Goal: Obtain resource: Obtain resource

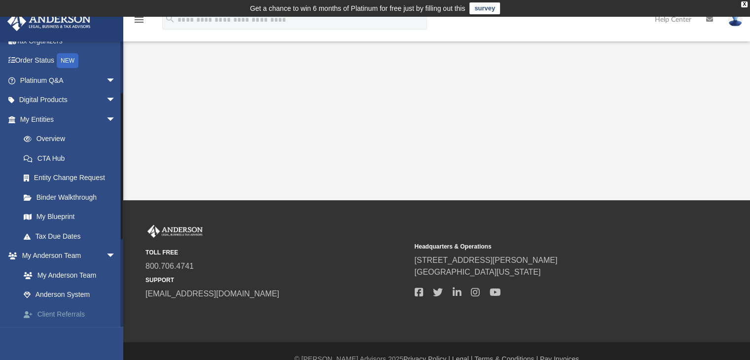
scroll to position [99, 0]
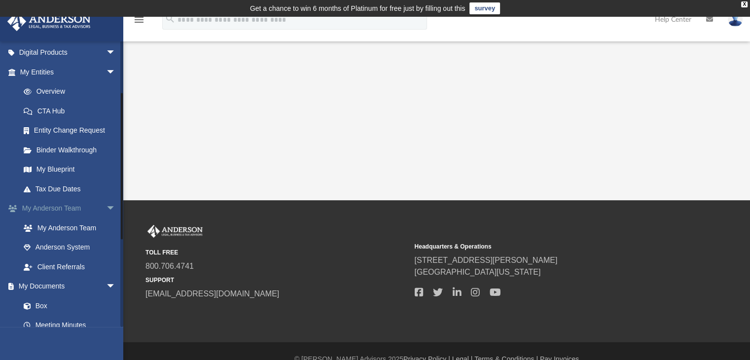
click at [90, 209] on link "My [PERSON_NAME] Team arrow_drop_down" at bounding box center [69, 209] width 124 height 20
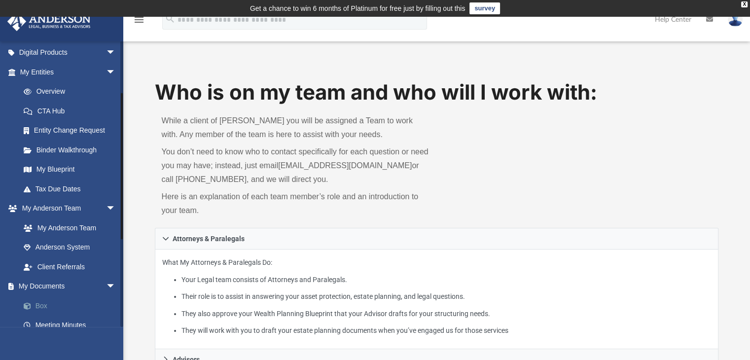
click at [34, 304] on span at bounding box center [32, 306] width 6 height 7
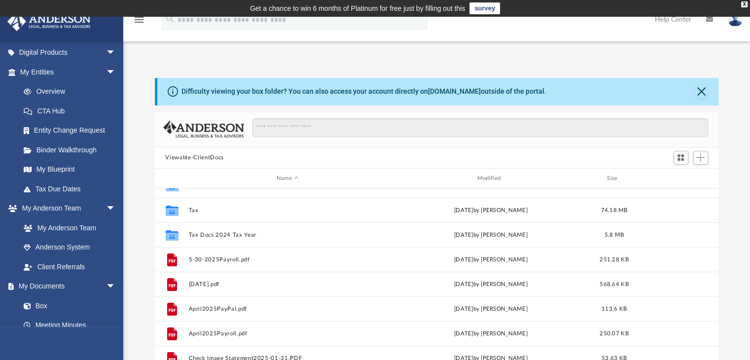
scroll to position [57, 0]
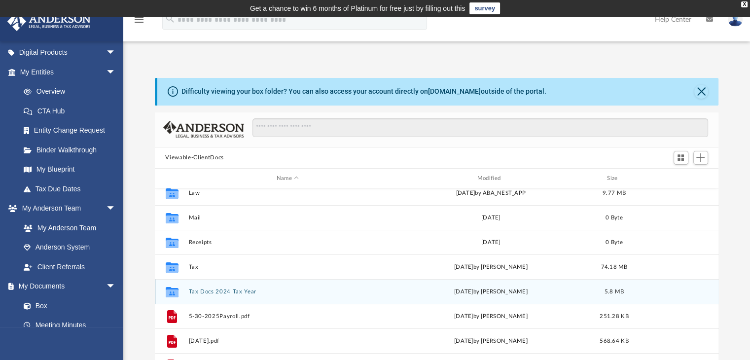
click at [237, 292] on button "Tax Docs 2024 Tax Year" at bounding box center [287, 292] width 199 height 6
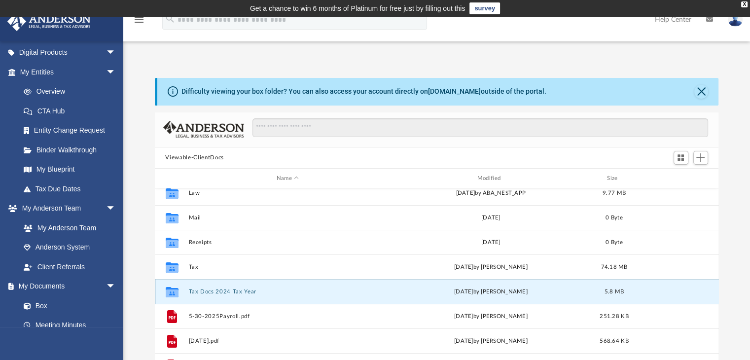
click at [237, 292] on button "Tax Docs 2024 Tax Year" at bounding box center [287, 292] width 199 height 6
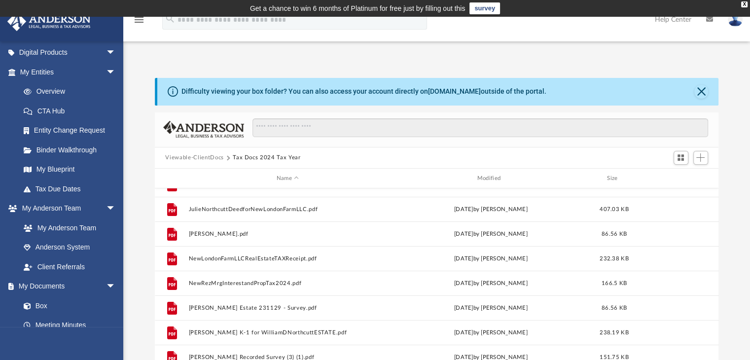
scroll to position [215, 0]
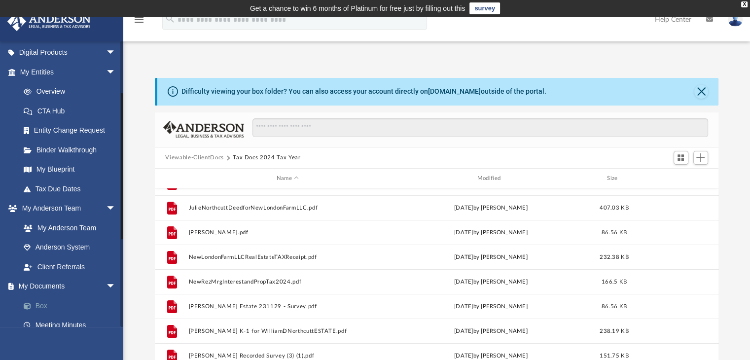
click at [38, 304] on link "Box" at bounding box center [72, 306] width 117 height 20
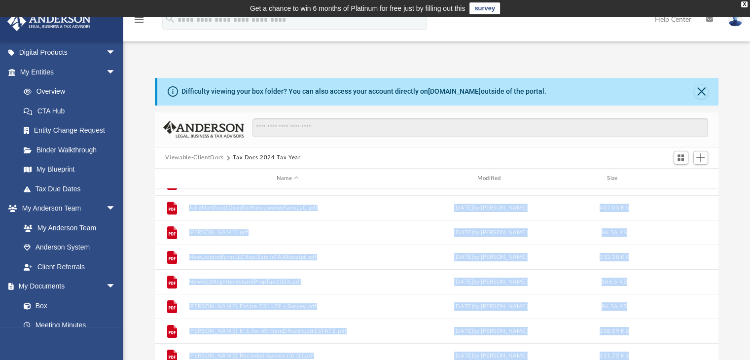
drag, startPoint x: 714, startPoint y: 307, endPoint x: 715, endPoint y: 239, distance: 68.1
click at [715, 239] on body "X Get a chance to win 6 months of Platinum for free just by filling out this su…" at bounding box center [375, 299] width 750 height 599
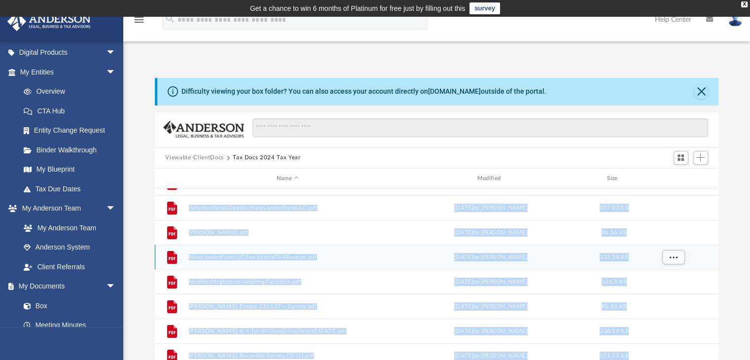
click at [711, 247] on div "File NewLondonFarmLLCRealEstateTAXReceipt.pdf [DATE] by [PERSON_NAME] 232.38 KB" at bounding box center [437, 257] width 564 height 25
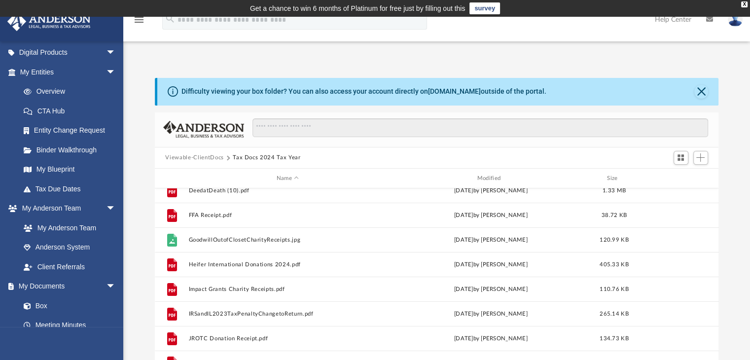
scroll to position [0, 0]
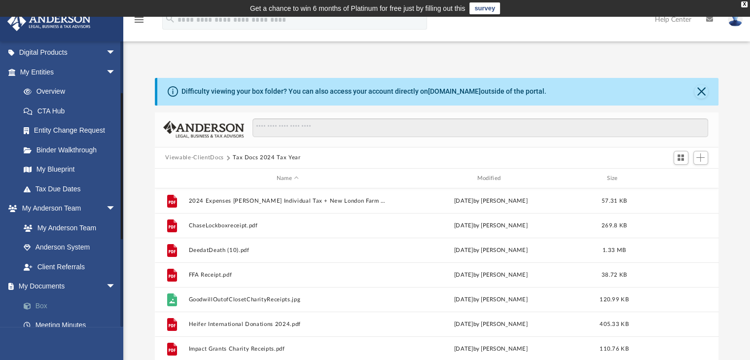
click at [40, 302] on link "Box" at bounding box center [72, 306] width 117 height 20
click at [682, 162] on span "Switch to Grid View" at bounding box center [681, 157] width 8 height 8
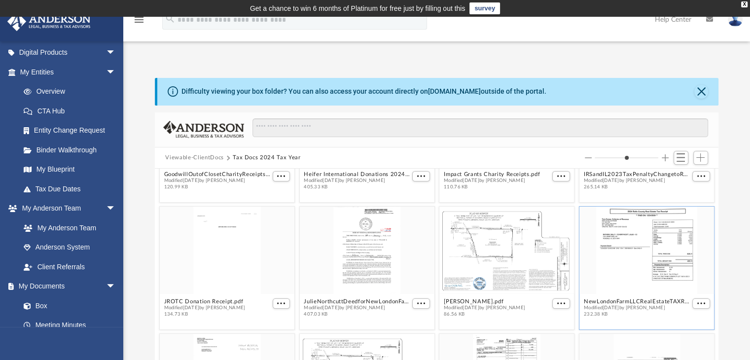
scroll to position [242, 0]
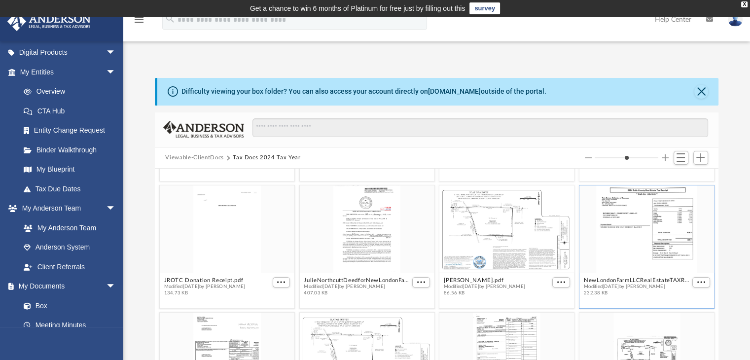
click at [710, 300] on div "2024 Expenses [PERSON_NAME] Individual Tax + New London Farm LLC - [GEOGRAPHIC_…" at bounding box center [437, 281] width 564 height 224
click at [710, 304] on div "2024 Expenses [PERSON_NAME] Individual Tax + New London Farm LLC - [GEOGRAPHIC_…" at bounding box center [437, 281] width 564 height 224
click at [517, 259] on div "grid" at bounding box center [507, 228] width 135 height 87
click at [560, 282] on button "More options" at bounding box center [561, 282] width 18 height 10
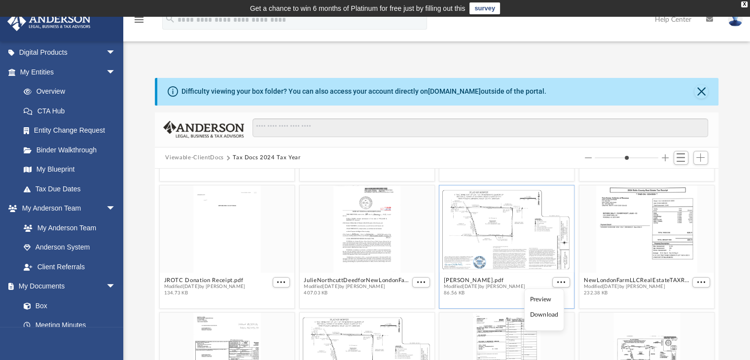
click at [542, 301] on li "Preview" at bounding box center [544, 299] width 29 height 10
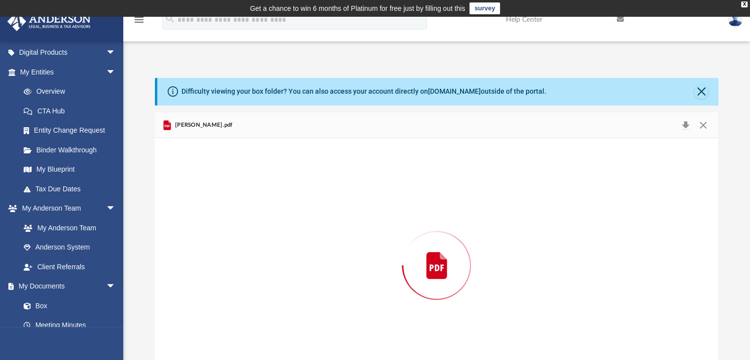
scroll to position [33, 0]
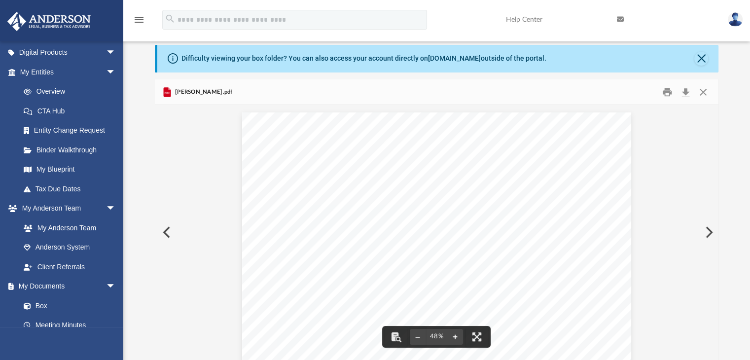
click at [455, 335] on button "File preview" at bounding box center [455, 337] width 16 height 22
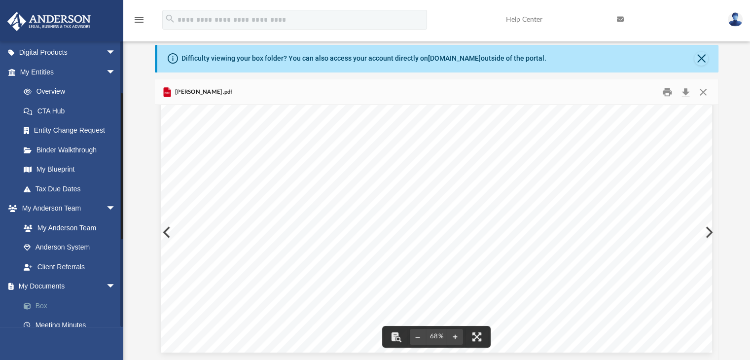
click at [39, 305] on link "Box" at bounding box center [72, 306] width 117 height 20
click at [700, 54] on button "Close" at bounding box center [702, 59] width 14 height 14
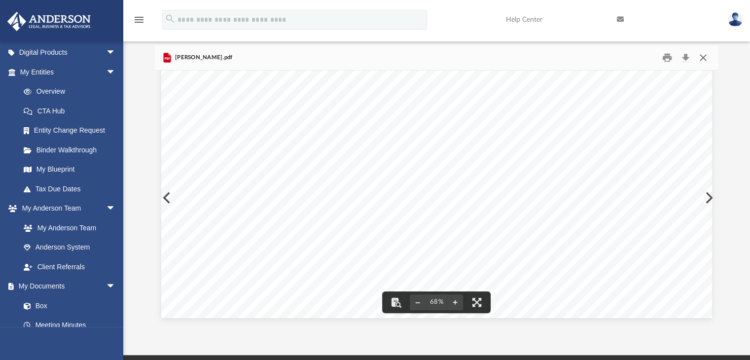
click at [700, 58] on button "Close" at bounding box center [704, 57] width 18 height 15
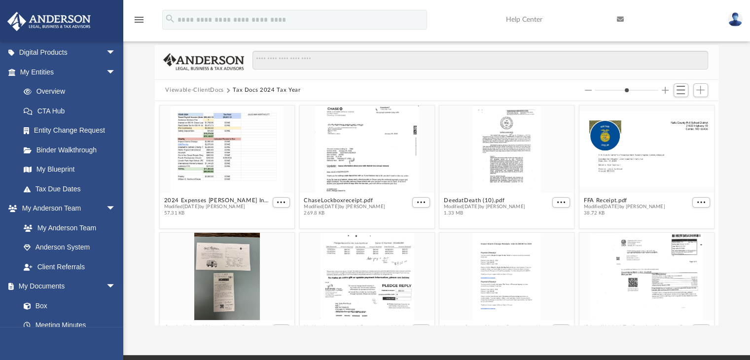
scroll to position [0, 0]
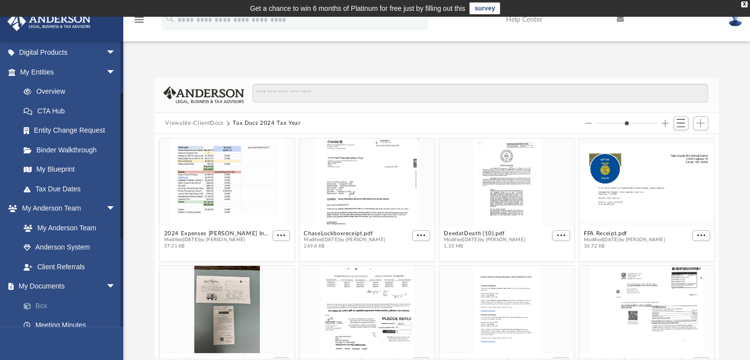
click at [41, 302] on link "Box" at bounding box center [72, 306] width 117 height 20
click at [679, 125] on span "Switch to List View" at bounding box center [681, 123] width 8 height 8
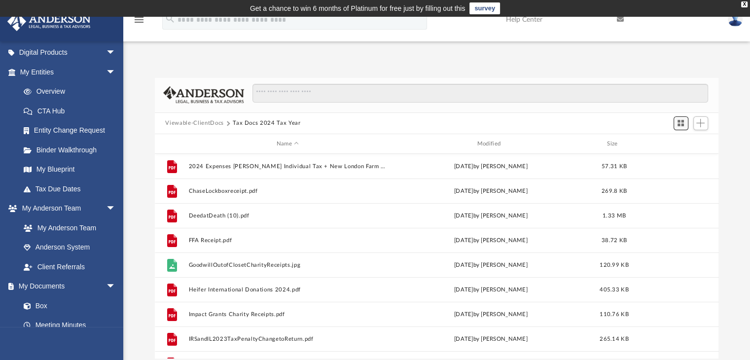
click at [678, 128] on button "Switch to Grid View" at bounding box center [681, 123] width 15 height 14
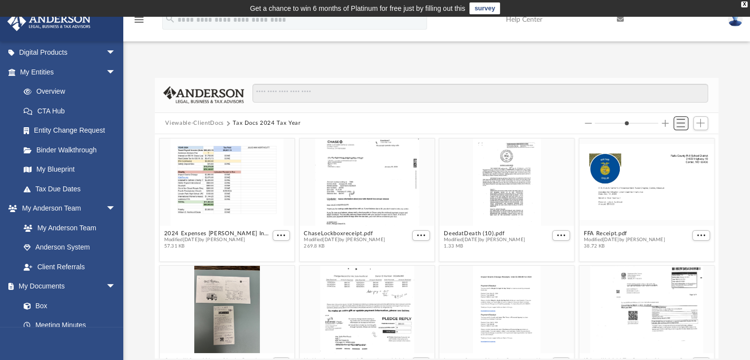
scroll to position [217, 556]
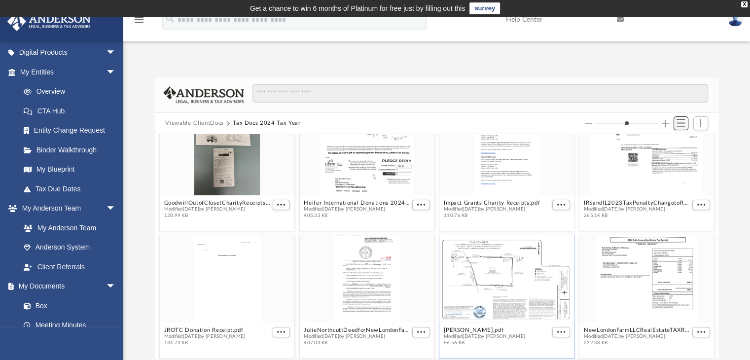
click at [678, 128] on button "Switch to List View" at bounding box center [681, 123] width 15 height 14
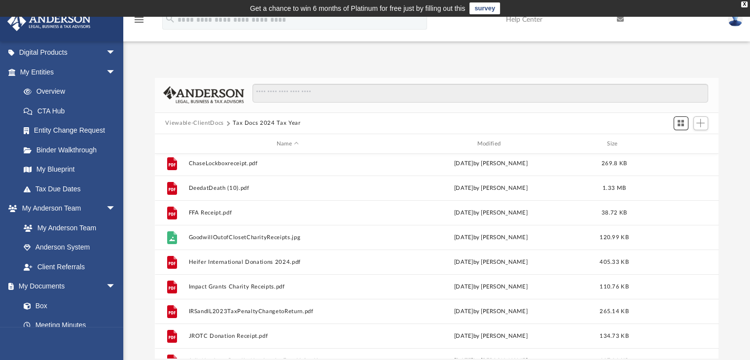
scroll to position [0, 0]
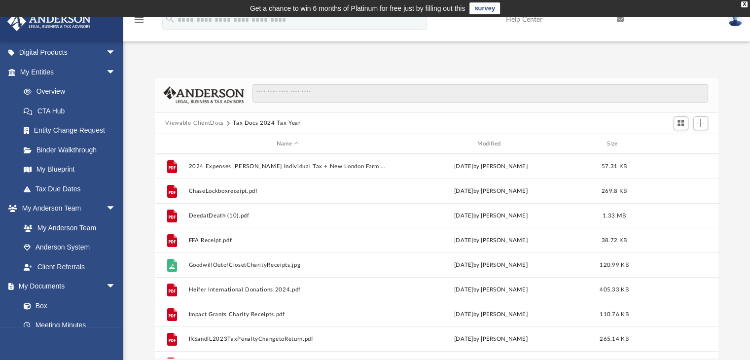
click at [191, 122] on button "Viewable-ClientDocs" at bounding box center [194, 123] width 58 height 9
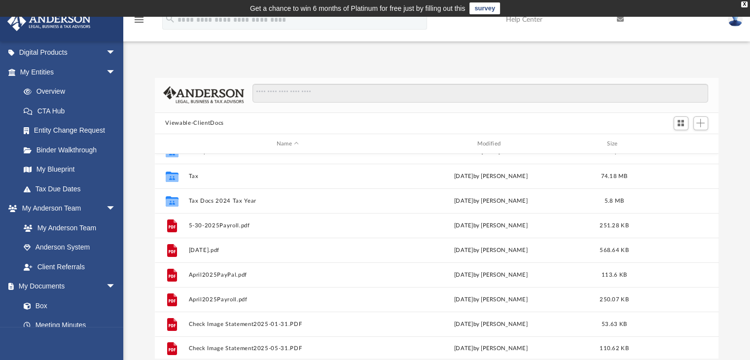
scroll to position [91, 0]
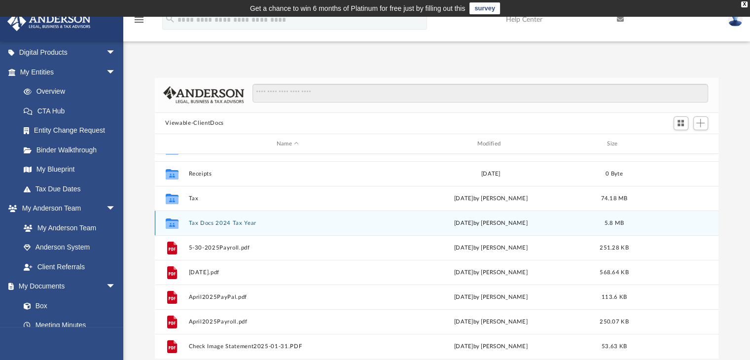
click at [212, 223] on button "Tax Docs 2024 Tax Year" at bounding box center [287, 223] width 199 height 6
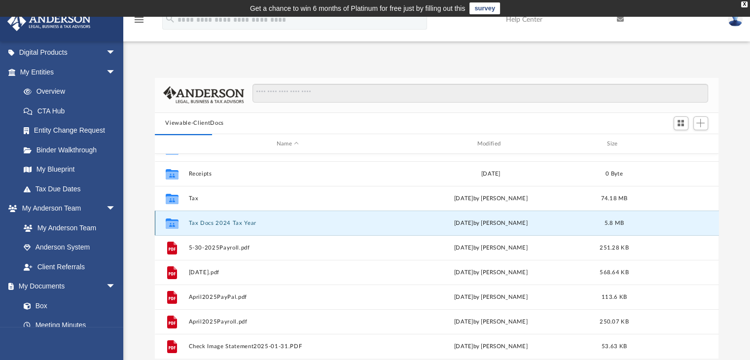
scroll to position [0, 0]
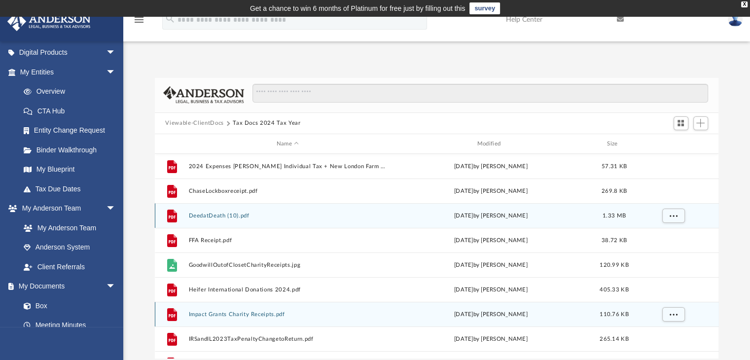
click at [213, 223] on div "File DeedatDeath (10).pdf [DATE] by [PERSON_NAME] 1.33 MB" at bounding box center [437, 215] width 564 height 25
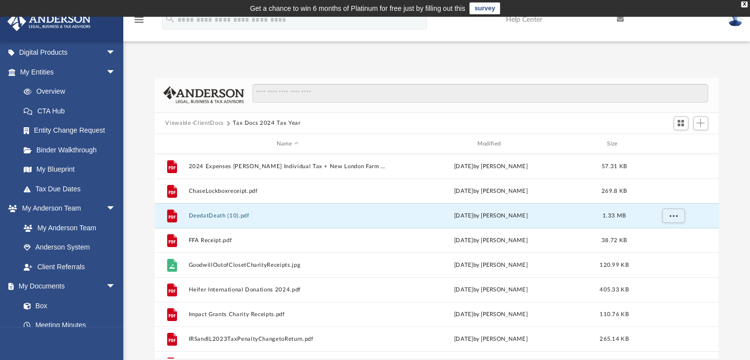
click at [211, 122] on button "Viewable-ClientDocs" at bounding box center [194, 123] width 58 height 9
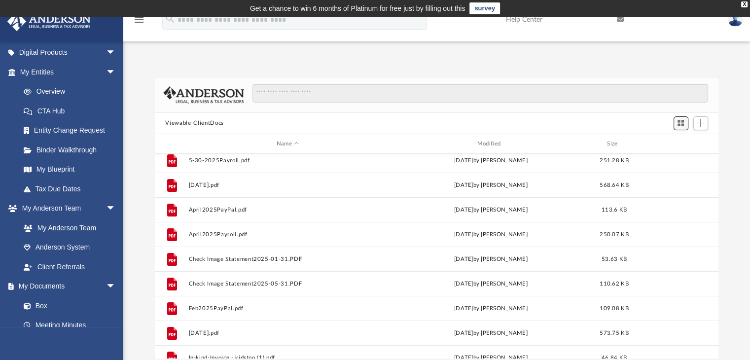
click at [682, 125] on span "Switch to Grid View" at bounding box center [681, 123] width 8 height 8
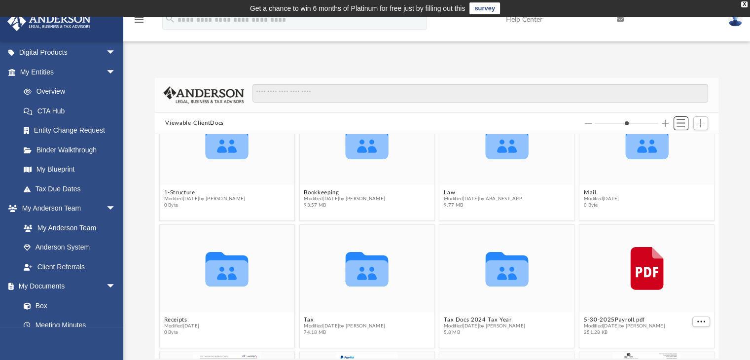
scroll to position [99, 0]
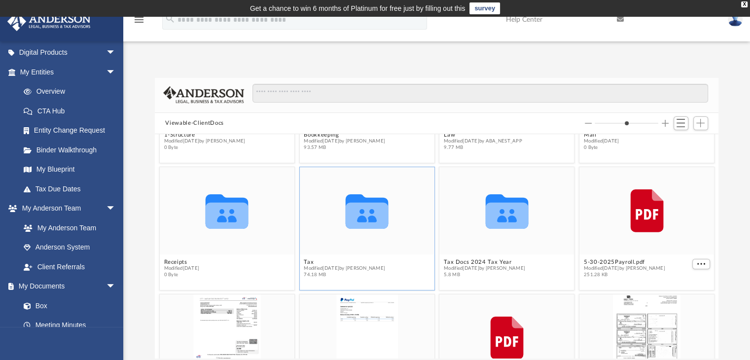
click at [351, 242] on div "Collaborated Folder" at bounding box center [366, 210] width 135 height 87
click at [366, 223] on icon "grid" at bounding box center [366, 216] width 43 height 26
click at [351, 237] on div "Collaborated Folder" at bounding box center [366, 210] width 135 height 87
click at [364, 212] on icon "grid" at bounding box center [366, 216] width 43 height 26
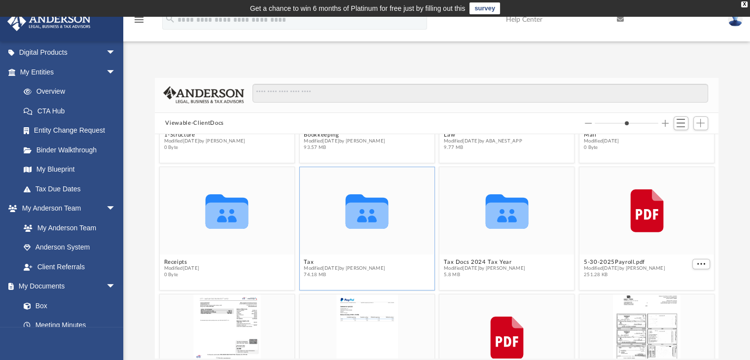
drag, startPoint x: 364, startPoint y: 212, endPoint x: 345, endPoint y: 240, distance: 33.4
click at [345, 240] on div "Collaborated Folder" at bounding box center [366, 210] width 135 height 87
click at [345, 238] on div "Collaborated Folder" at bounding box center [366, 210] width 135 height 87
click at [364, 217] on icon "grid" at bounding box center [366, 216] width 43 height 26
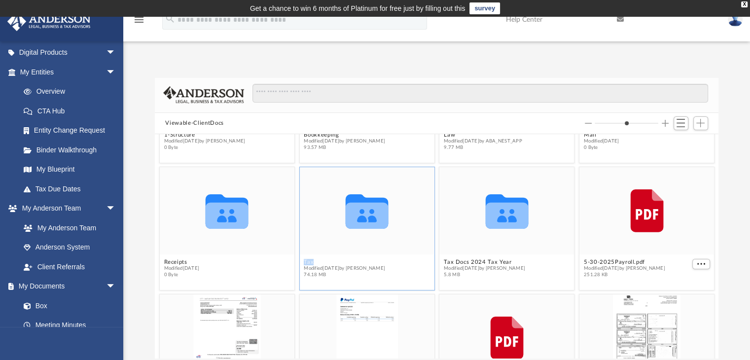
click at [364, 217] on icon "grid" at bounding box center [366, 216] width 43 height 26
click at [338, 256] on figcaption "Tax Modified [DATE] by [PERSON_NAME] 74.18 MB" at bounding box center [366, 269] width 135 height 26
click at [383, 266] on span "Modified [DATE] by [PERSON_NAME]" at bounding box center [344, 268] width 81 height 6
click at [377, 249] on div "Collaborated Folder" at bounding box center [366, 210] width 135 height 87
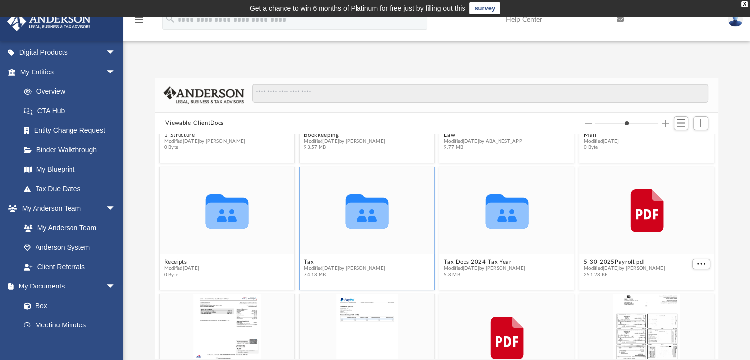
click at [371, 221] on icon "grid" at bounding box center [366, 211] width 43 height 35
drag, startPoint x: 371, startPoint y: 221, endPoint x: 353, endPoint y: 236, distance: 23.8
click at [353, 236] on icon "Collaborated Folder" at bounding box center [367, 210] width 81 height 52
click at [357, 213] on icon "grid" at bounding box center [366, 211] width 43 height 35
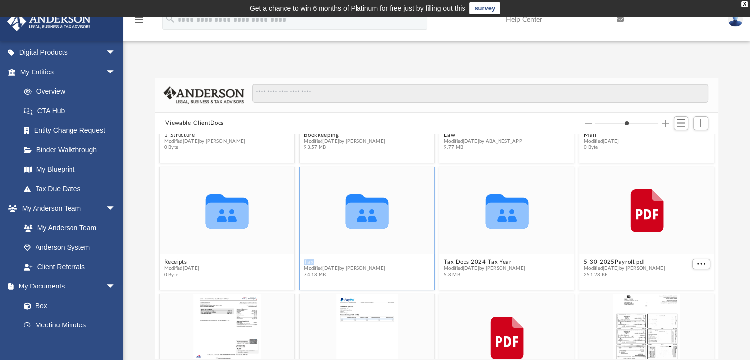
click at [357, 213] on icon "grid" at bounding box center [366, 211] width 43 height 35
drag, startPoint x: 366, startPoint y: 247, endPoint x: 425, endPoint y: 235, distance: 60.4
click at [366, 247] on div "Collaborated Folder" at bounding box center [366, 210] width 135 height 87
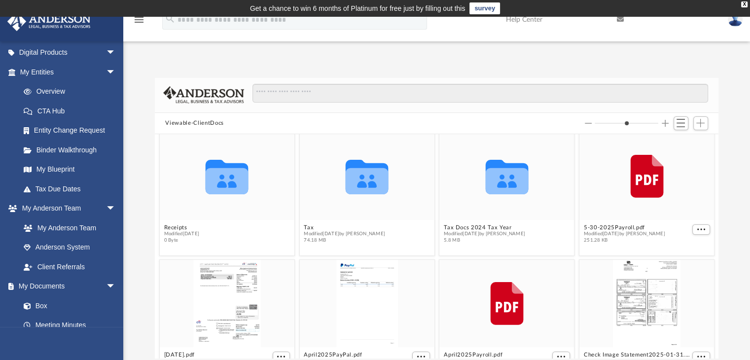
scroll to position [141, 0]
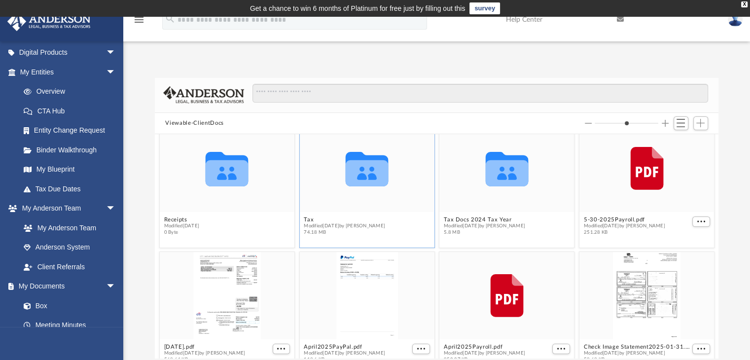
click at [408, 193] on div "Collaborated Folder" at bounding box center [366, 168] width 135 height 87
click at [385, 210] on div "Collaborated Folder" at bounding box center [366, 168] width 135 height 87
drag, startPoint x: 385, startPoint y: 210, endPoint x: 364, endPoint y: 210, distance: 20.7
click at [364, 210] on div "Collaborated Folder" at bounding box center [366, 168] width 135 height 87
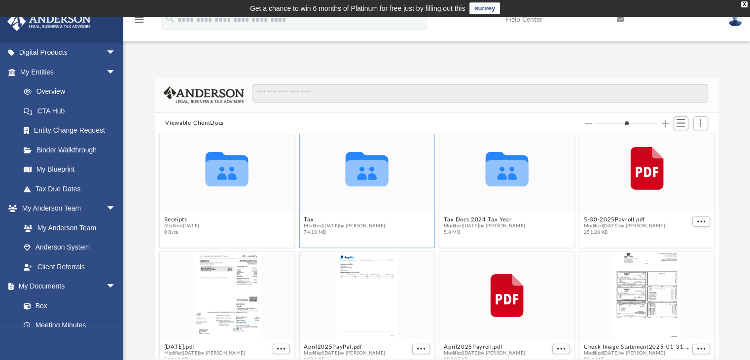
click at [367, 178] on icon "grid" at bounding box center [366, 169] width 43 height 35
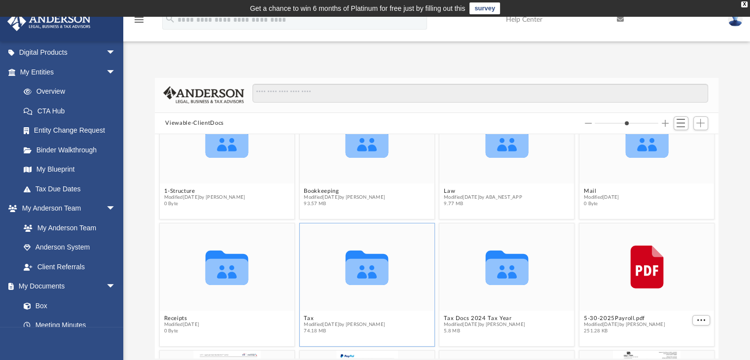
scroll to position [0, 0]
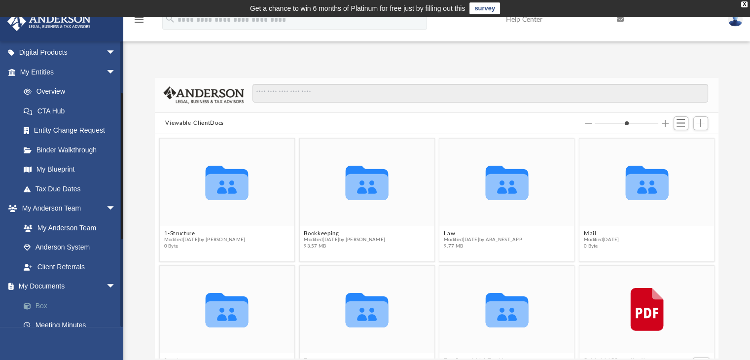
click at [53, 305] on link "Box" at bounding box center [72, 306] width 117 height 20
click at [46, 306] on link "Box" at bounding box center [72, 306] width 117 height 20
click at [45, 305] on link "Box" at bounding box center [72, 306] width 117 height 20
click at [197, 120] on button "Viewable-ClientDocs" at bounding box center [194, 123] width 58 height 9
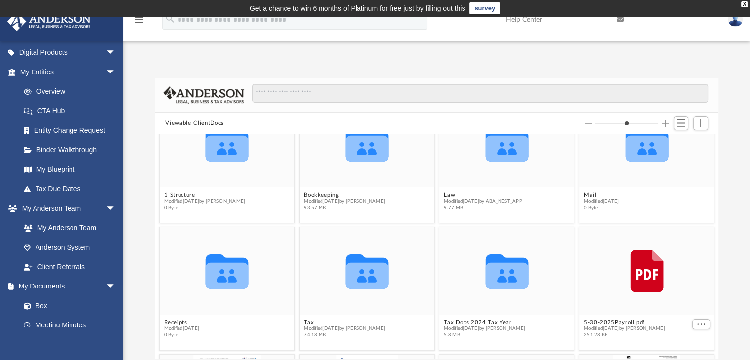
scroll to position [99, 0]
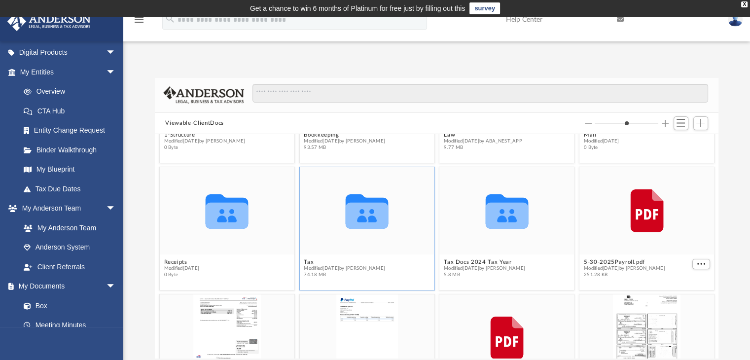
click at [354, 226] on icon "grid" at bounding box center [366, 216] width 43 height 26
click at [361, 219] on icon "grid" at bounding box center [366, 211] width 43 height 35
click at [676, 124] on button "Switch to List View" at bounding box center [681, 123] width 15 height 14
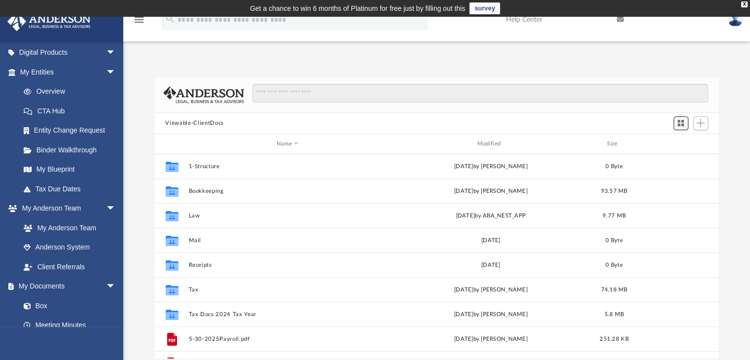
scroll to position [217, 556]
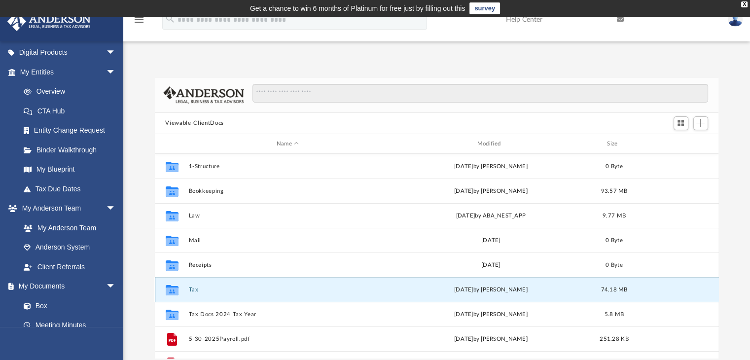
click at [194, 288] on button "Tax" at bounding box center [287, 290] width 199 height 6
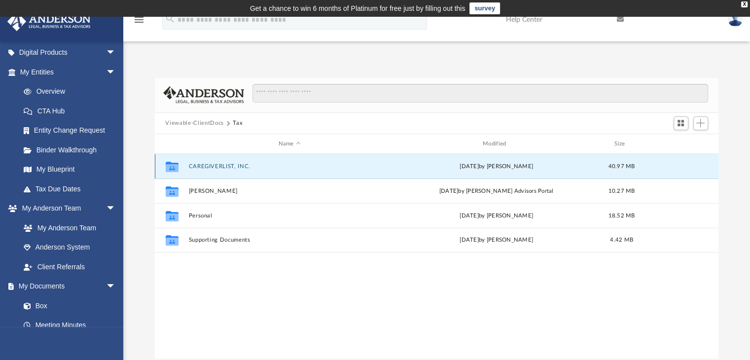
click at [232, 168] on button "CAREGIVERLIST, INC." at bounding box center [289, 166] width 202 height 6
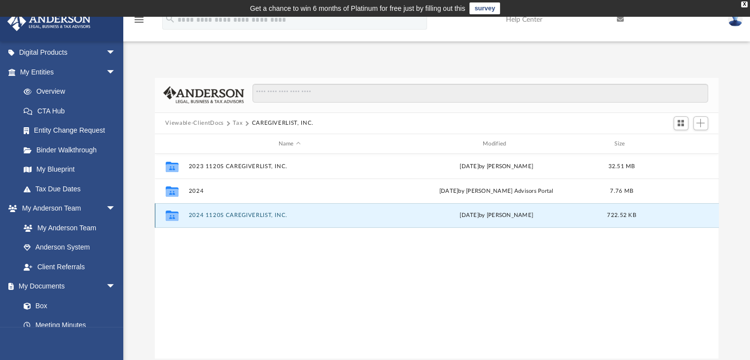
click at [238, 216] on button "2024 1120S CAREGIVERLIST, INC." at bounding box center [289, 216] width 202 height 6
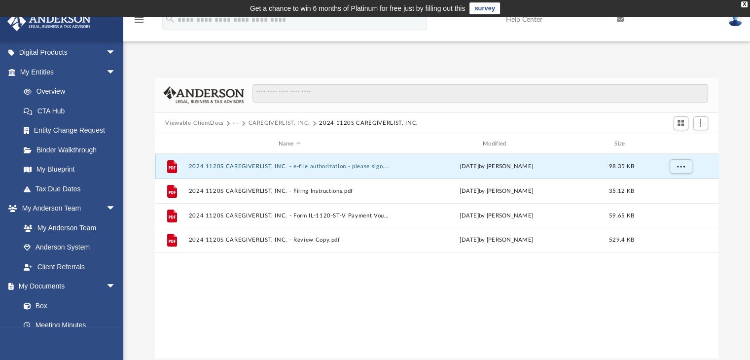
click at [349, 167] on button "2024 1120S CAREGIVERLIST, INC. - e-file authorization - please sign.pdf" at bounding box center [289, 166] width 202 height 6
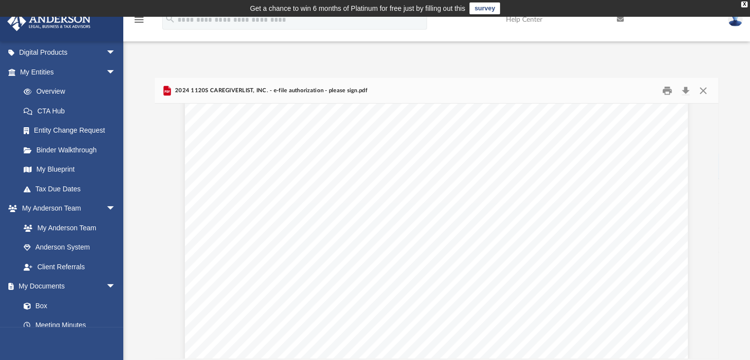
scroll to position [888, 0]
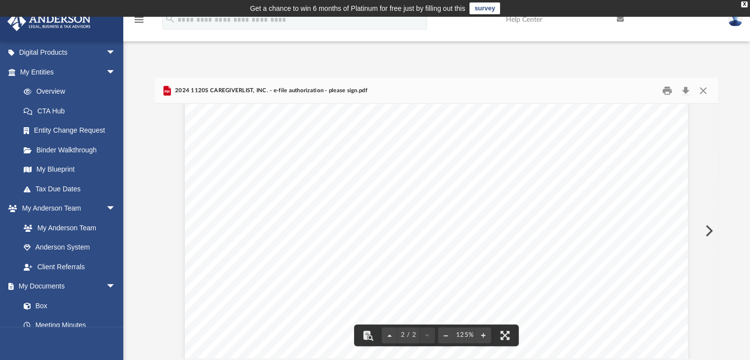
click at [286, 222] on div "419875 [DATE] FEIN (a) (b) (c) | Do not send to the Taxing Authority. This is n…" at bounding box center [436, 214] width 503 height 651
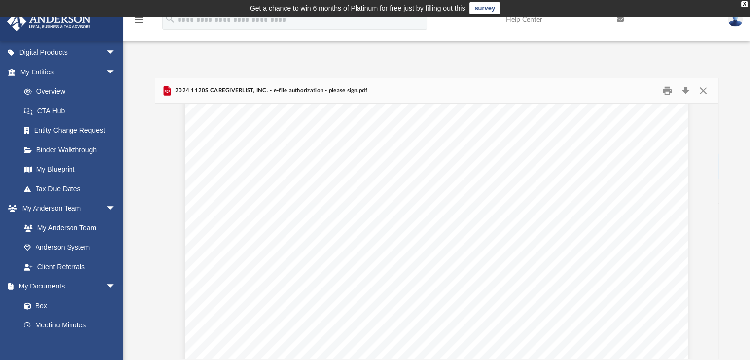
scroll to position [0, 0]
click at [704, 90] on button "Close" at bounding box center [704, 90] width 18 height 15
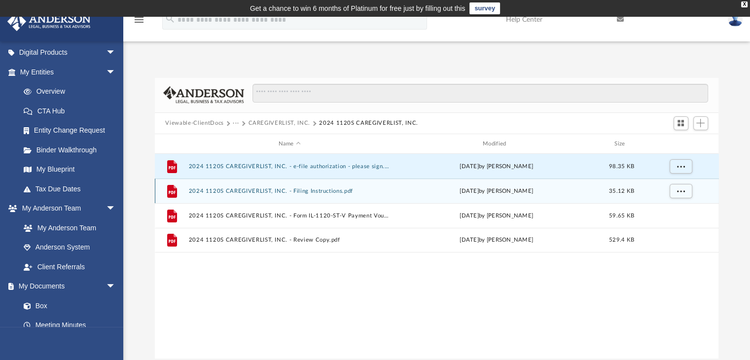
click at [241, 188] on button "2024 1120S CAREGIVERLIST, INC. - Filing Instructions.pdf" at bounding box center [289, 191] width 202 height 6
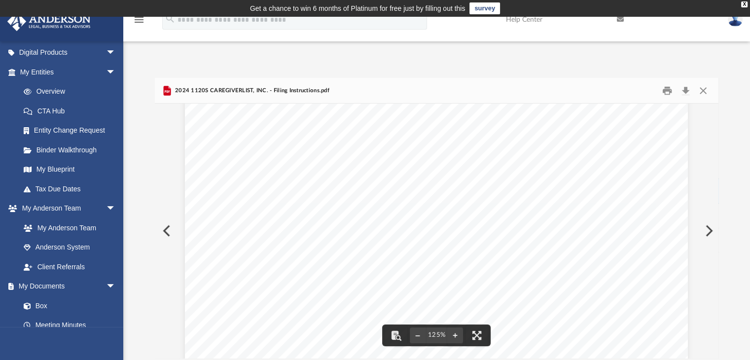
scroll to position [411, 0]
click at [711, 239] on button "Preview" at bounding box center [709, 231] width 22 height 28
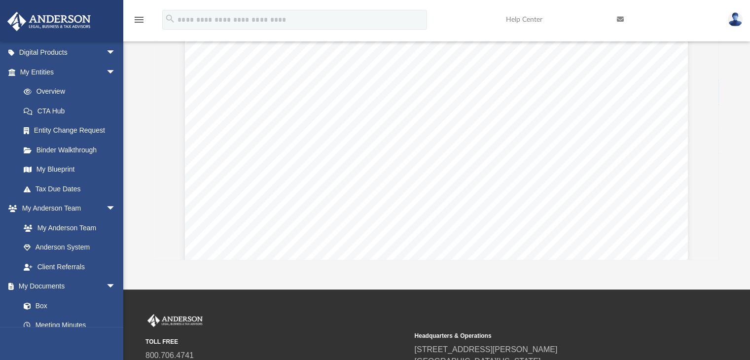
scroll to position [0, 0]
click at [705, 139] on button "Preview" at bounding box center [709, 132] width 22 height 28
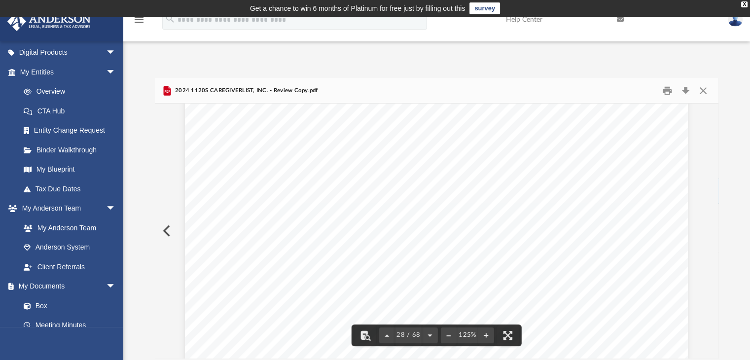
scroll to position [17623, 0]
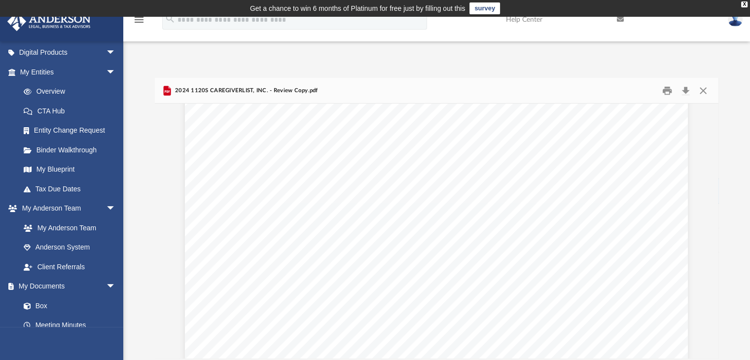
drag, startPoint x: 495, startPoint y: 129, endPoint x: 544, endPoint y: 82, distance: 67.3
click at [544, 82] on div "2024 1120S CAREGIVERLIST, INC. - Review Copy.pdf" at bounding box center [437, 91] width 564 height 26
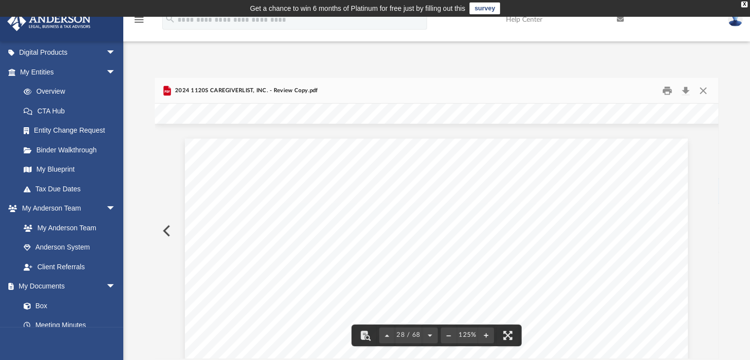
scroll to position [17475, 0]
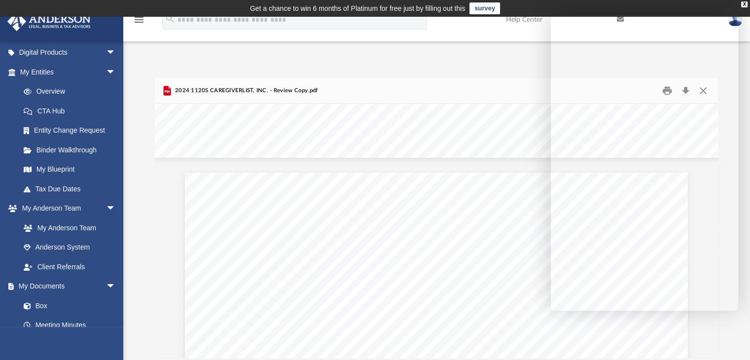
click at [496, 85] on div "2024 1120S CAREGIVERLIST, INC. - Review Copy.pdf" at bounding box center [437, 91] width 564 height 26
